Goal: Task Accomplishment & Management: Use online tool/utility

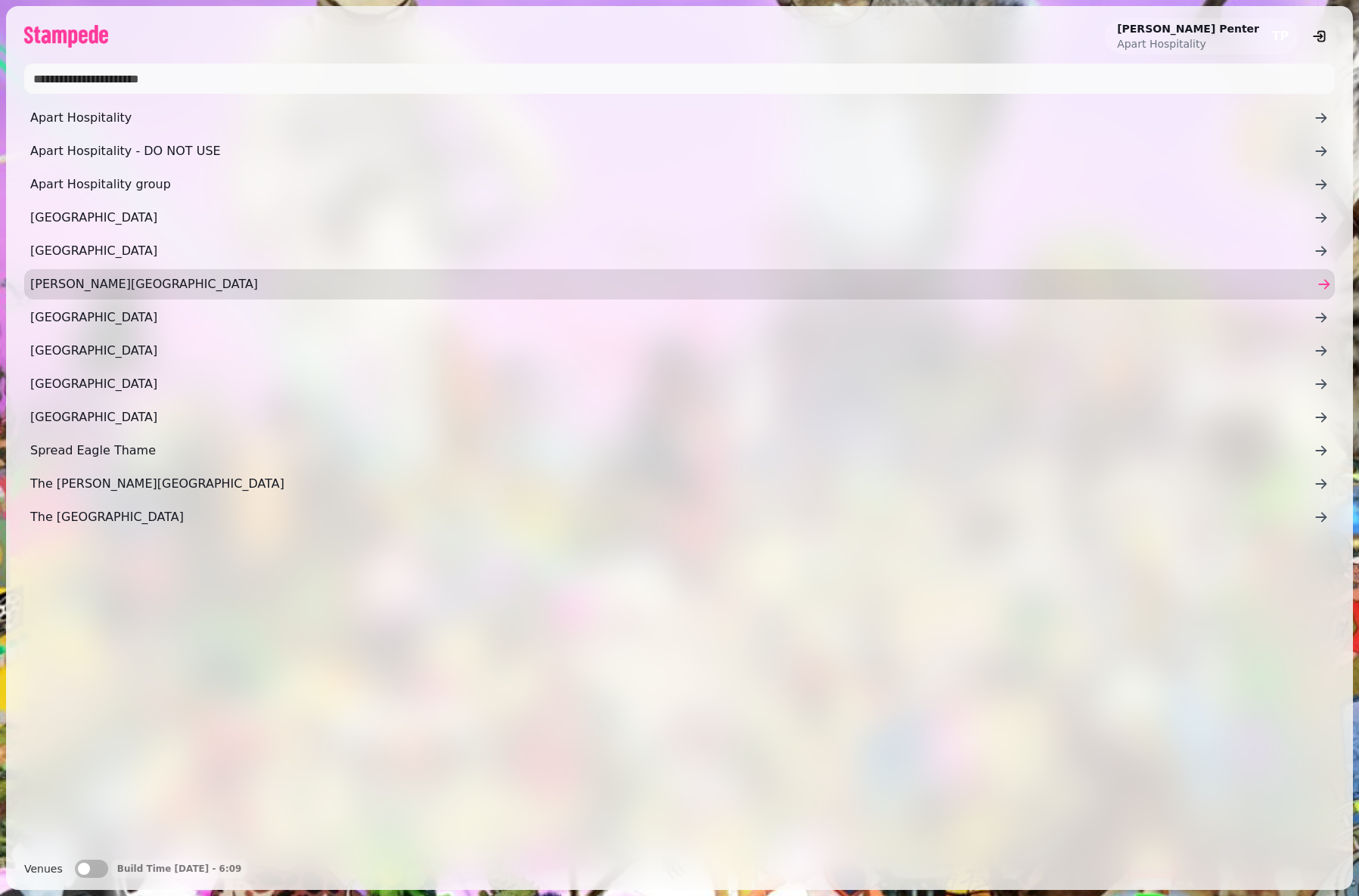
click at [83, 283] on span "[PERSON_NAME][GEOGRAPHIC_DATA]" at bounding box center [672, 284] width 1284 height 18
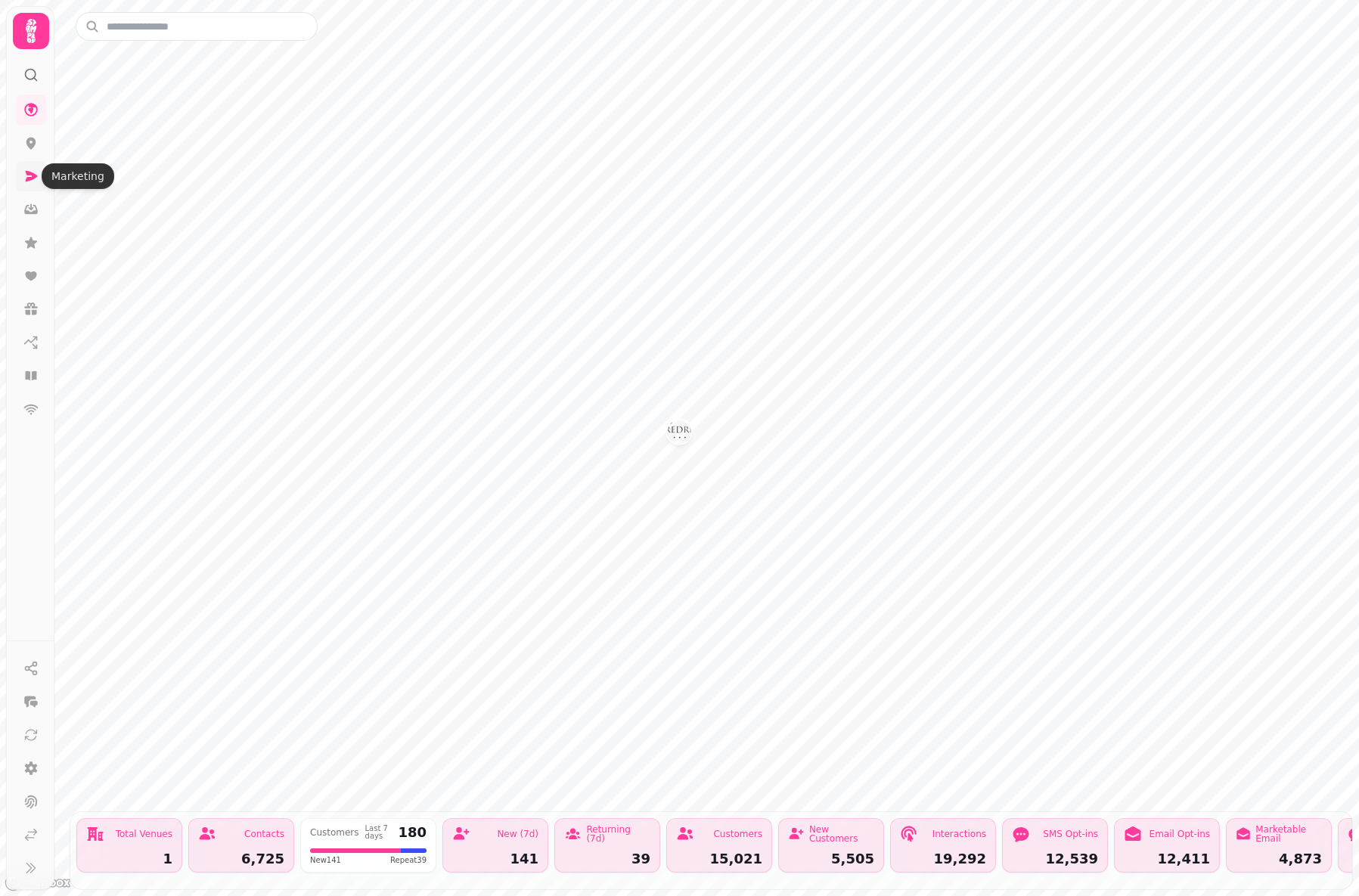
click at [30, 176] on icon at bounding box center [31, 176] width 15 height 15
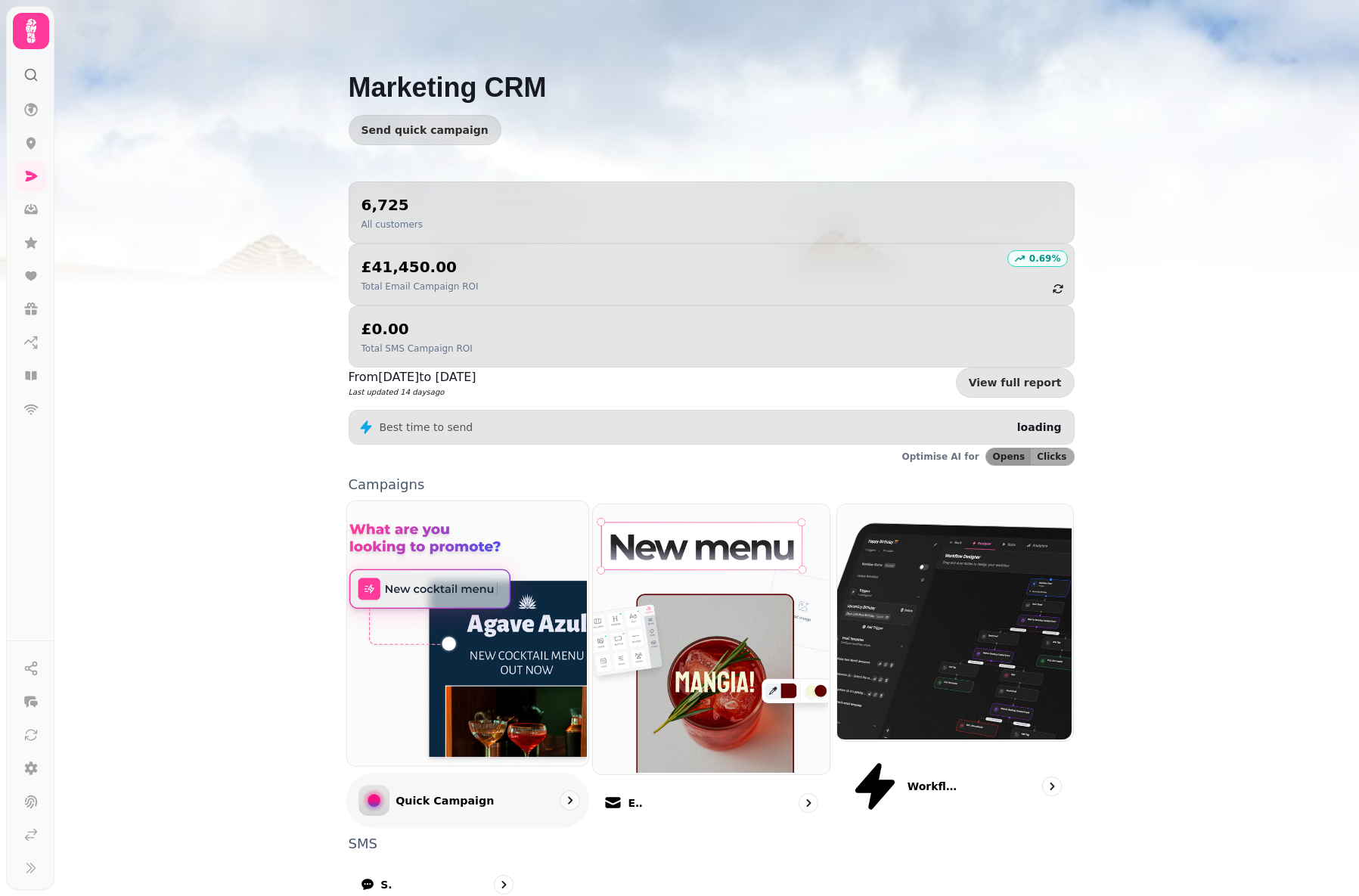
click at [442, 792] on p "Quick Campaign" at bounding box center [445, 799] width 98 height 15
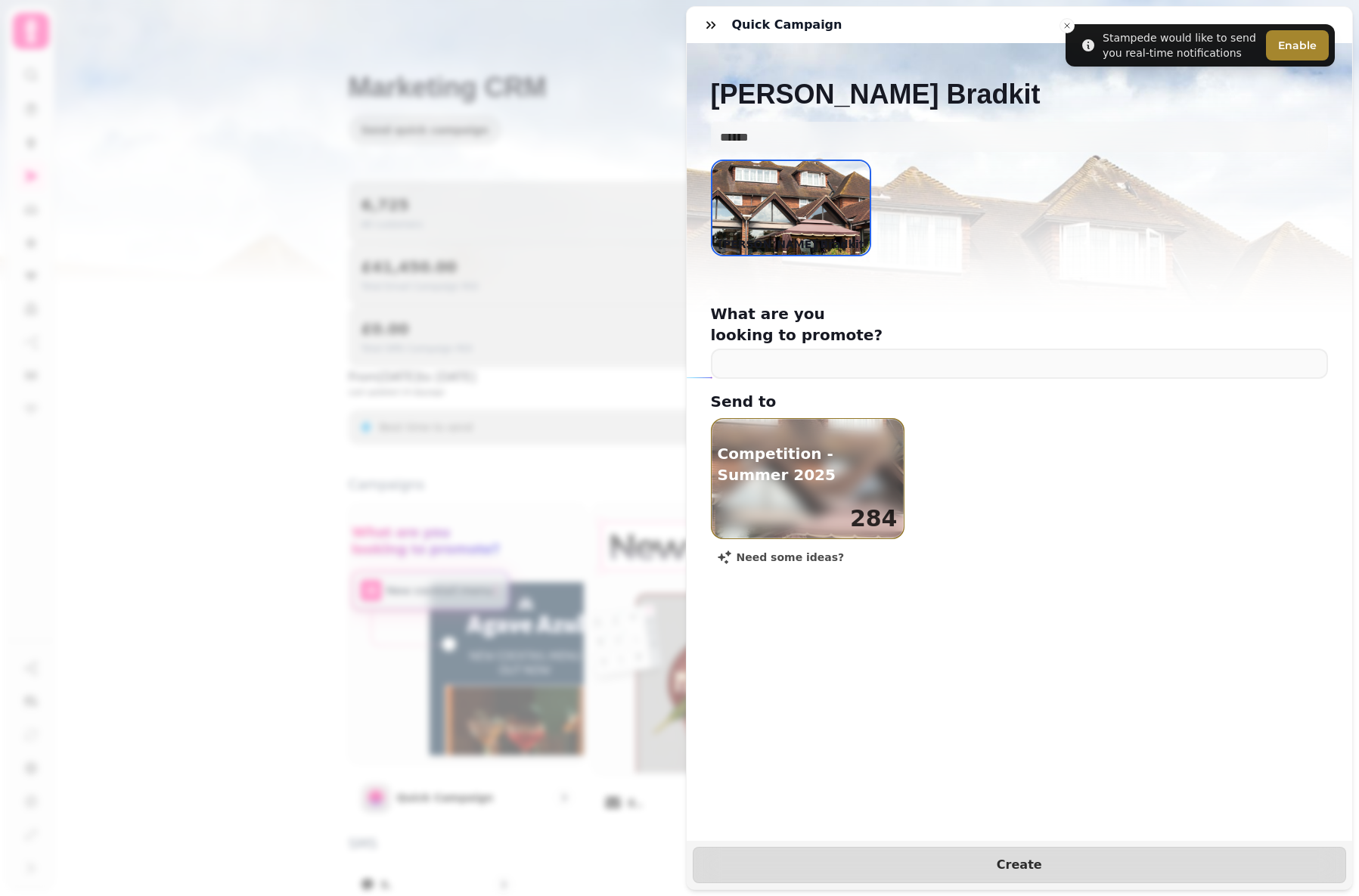
click at [635, 34] on div "Quick Campaign [PERSON_NAME] [PERSON_NAME] Bradkit What are you looking to prom…" at bounding box center [680, 460] width 1359 height 871
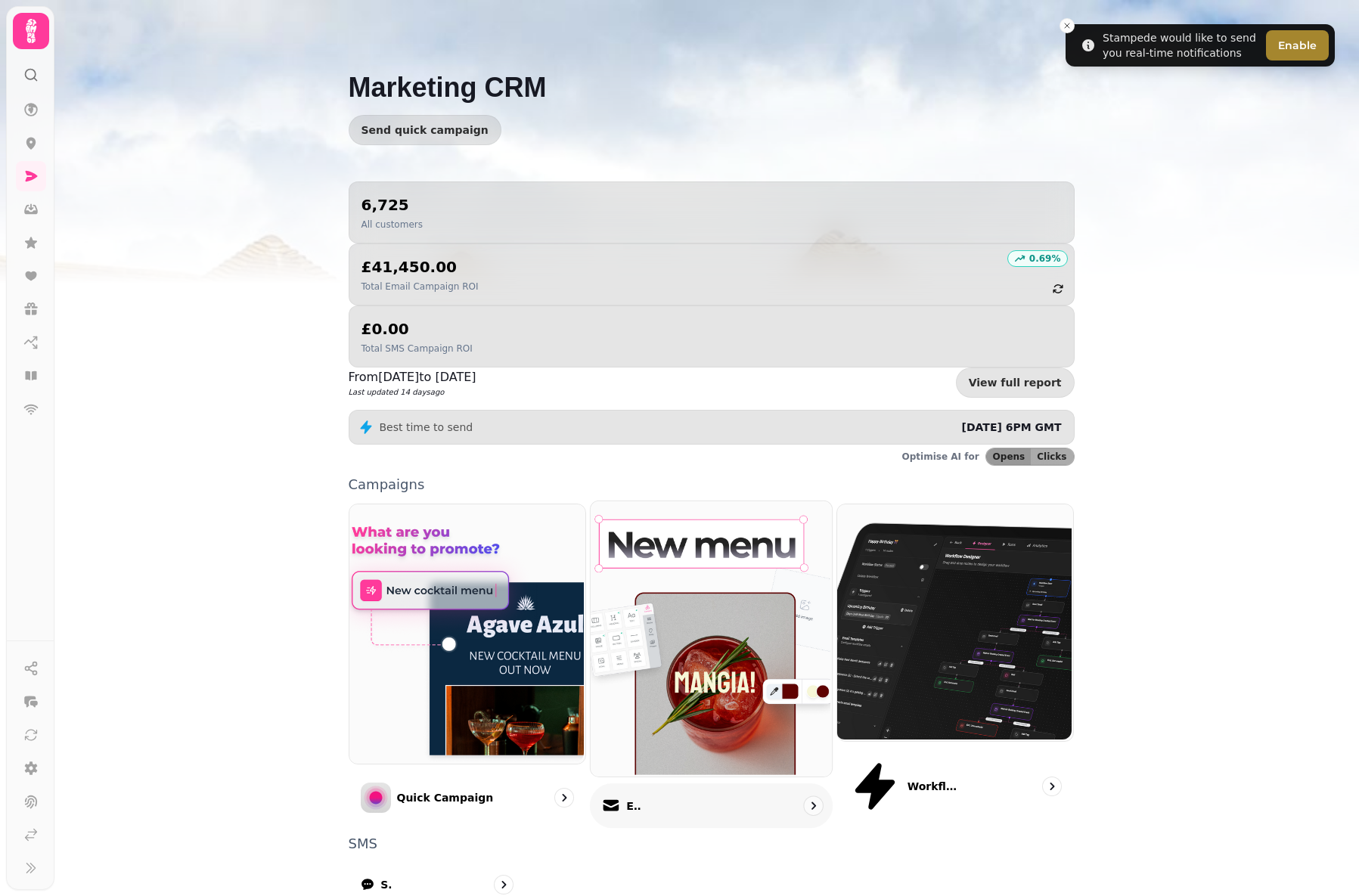
click at [636, 796] on div "Email" at bounding box center [622, 805] width 40 height 18
